Goal: Information Seeking & Learning: Learn about a topic

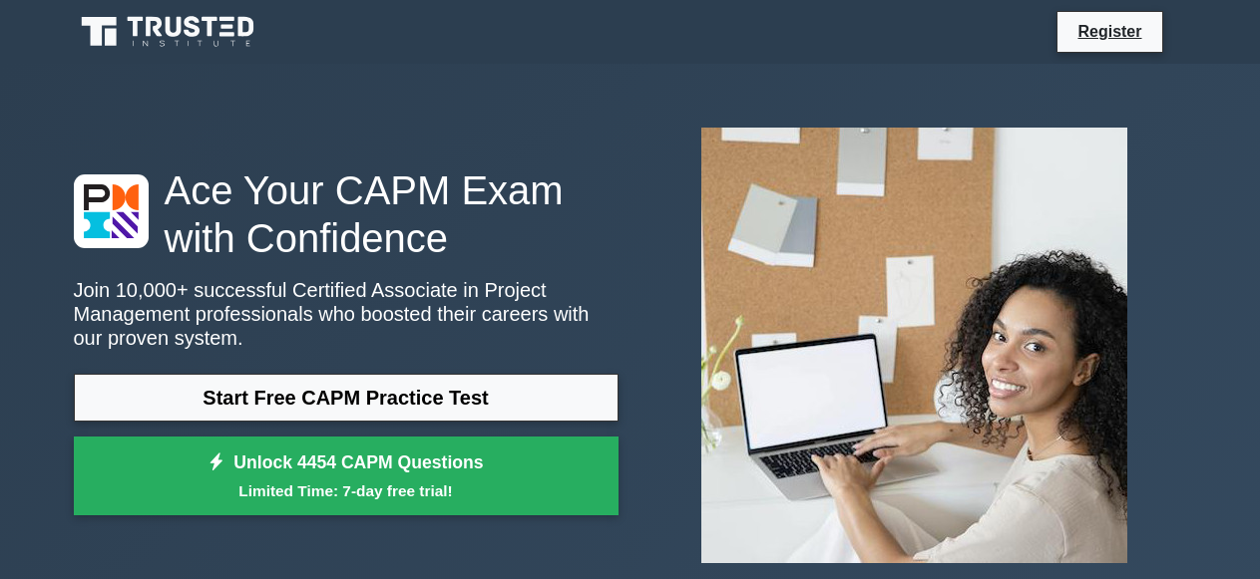
click at [386, 402] on link "Start Free CAPM Practice Test" at bounding box center [346, 398] width 545 height 48
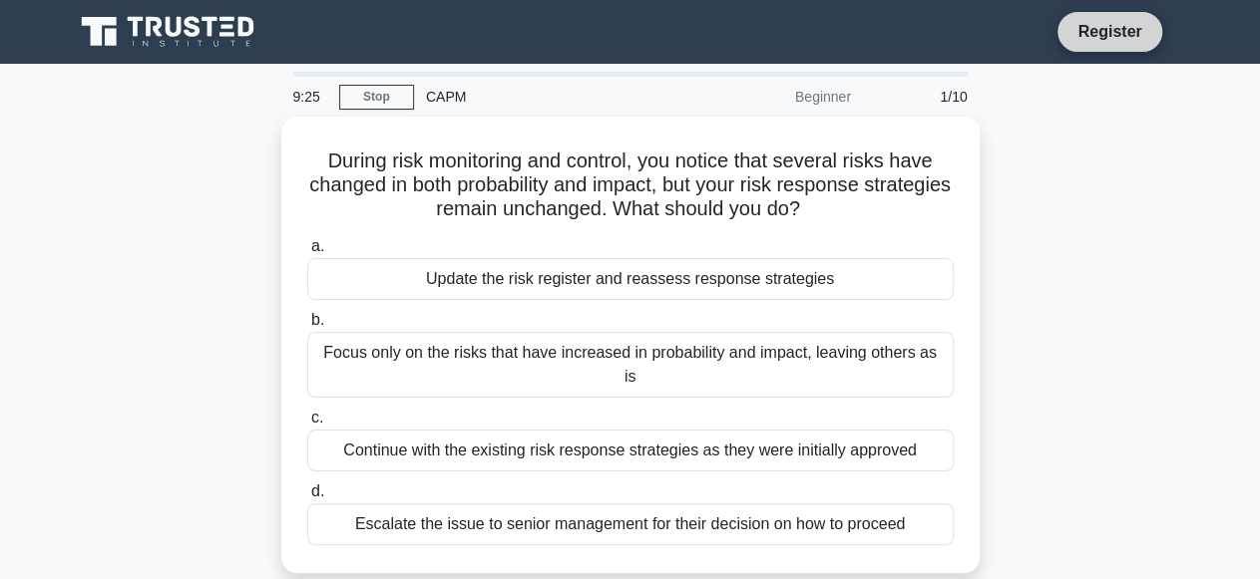
click at [1119, 29] on link "Register" at bounding box center [1109, 31] width 88 height 25
click at [399, 97] on link "Stop" at bounding box center [376, 97] width 75 height 25
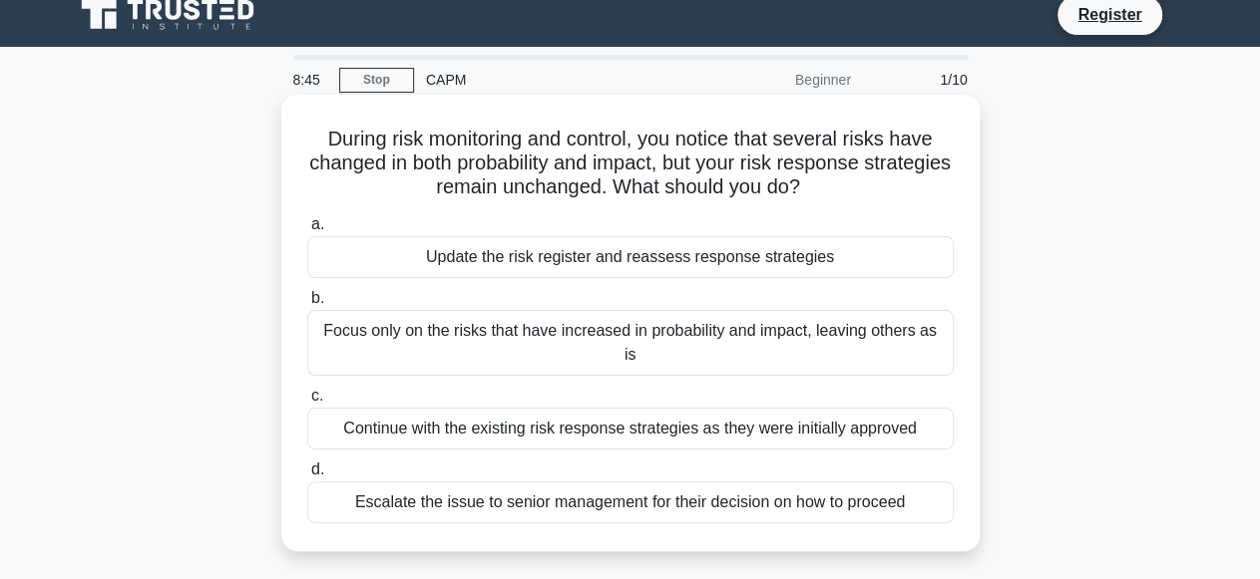
scroll to position [20, 0]
